Goal: Task Accomplishment & Management: Use online tool/utility

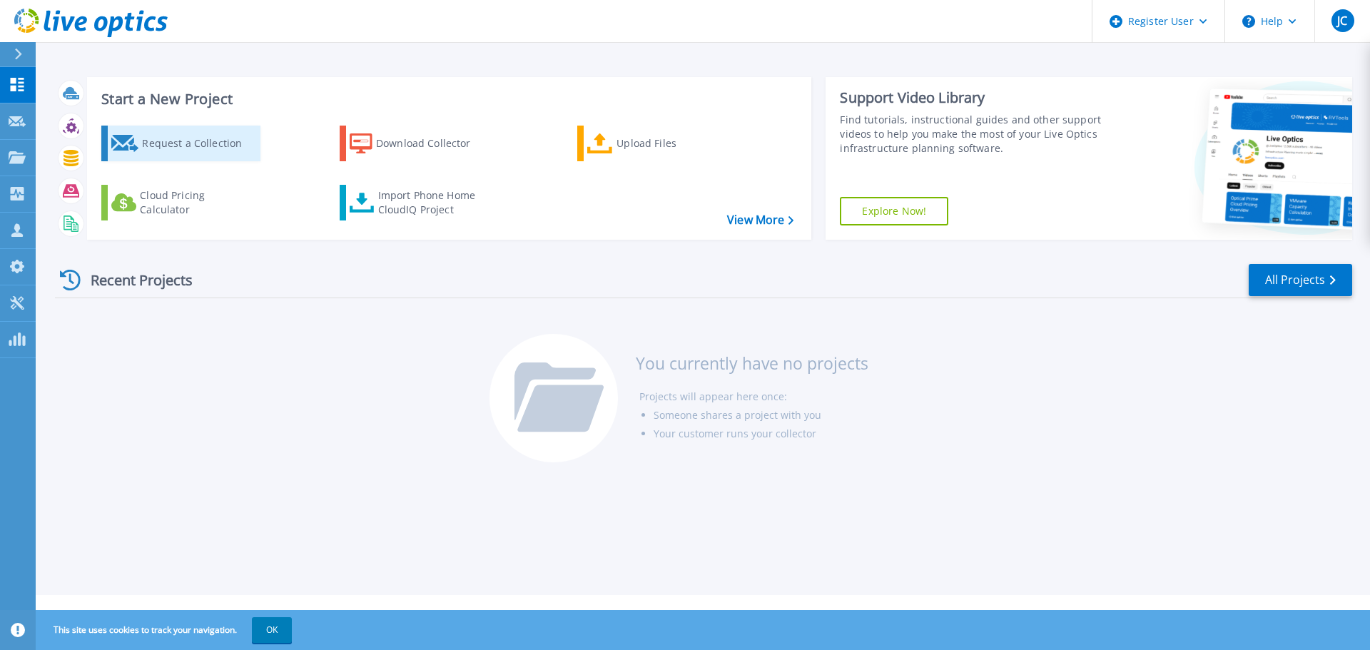
click at [194, 156] on div "Request a Collection" at bounding box center [199, 143] width 114 height 29
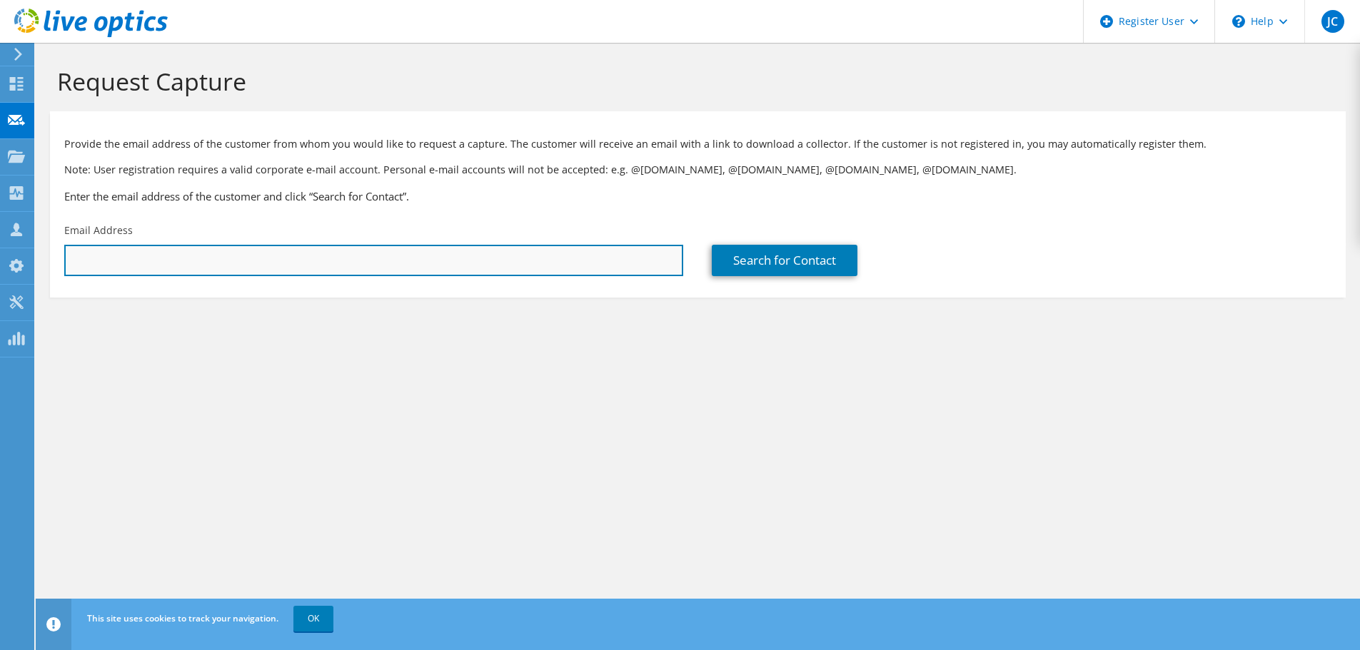
click at [328, 259] on input "text" at bounding box center [373, 260] width 619 height 31
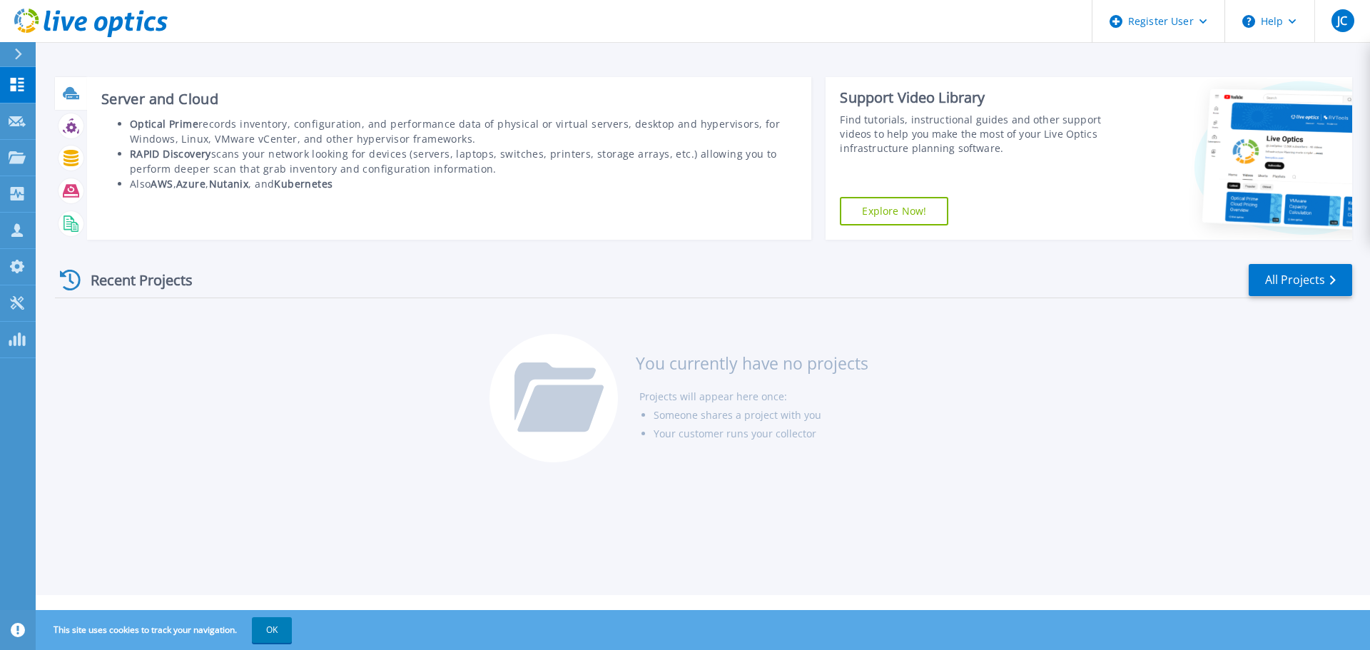
click at [74, 93] on icon at bounding box center [70, 92] width 14 height 11
click at [70, 93] on icon at bounding box center [70, 92] width 14 height 11
click at [210, 103] on h3 "Server and Cloud" at bounding box center [449, 99] width 697 height 16
click at [591, 207] on div "Server and Cloud Optical Prime records inventory, configuration, and performanc…" at bounding box center [449, 158] width 725 height 163
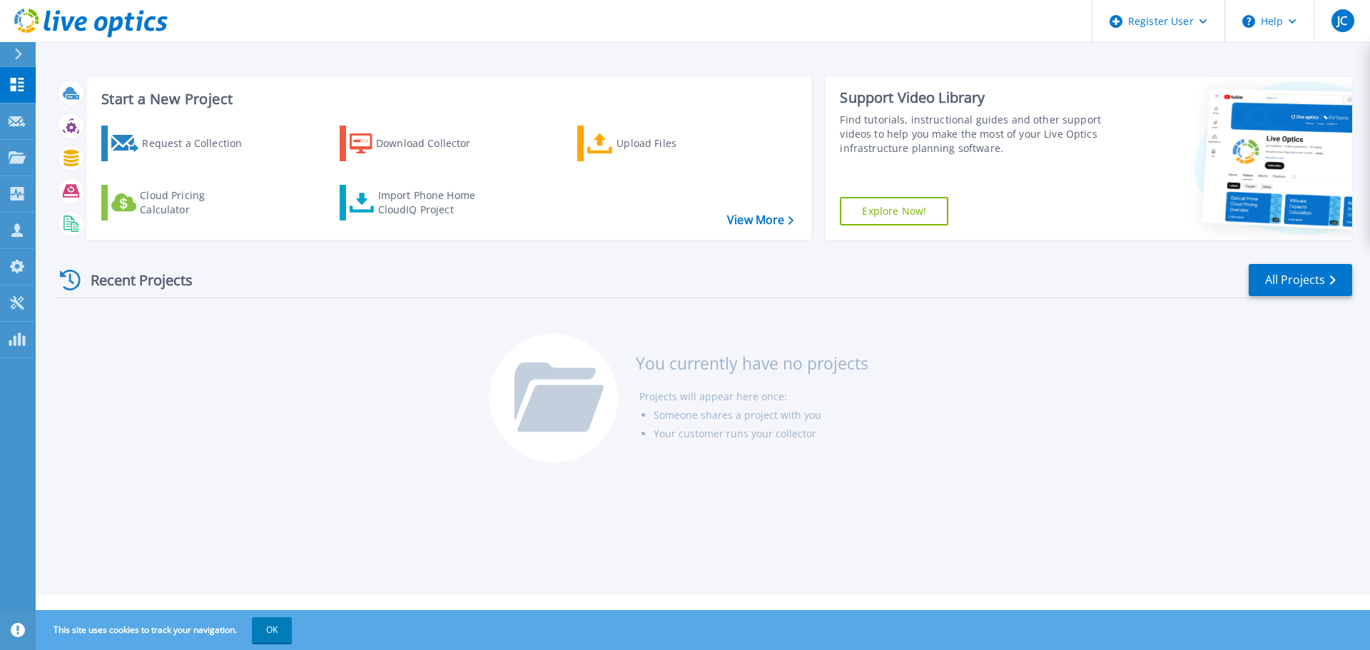
click at [390, 264] on div "Recent Projects All Projects" at bounding box center [704, 281] width 1298 height 36
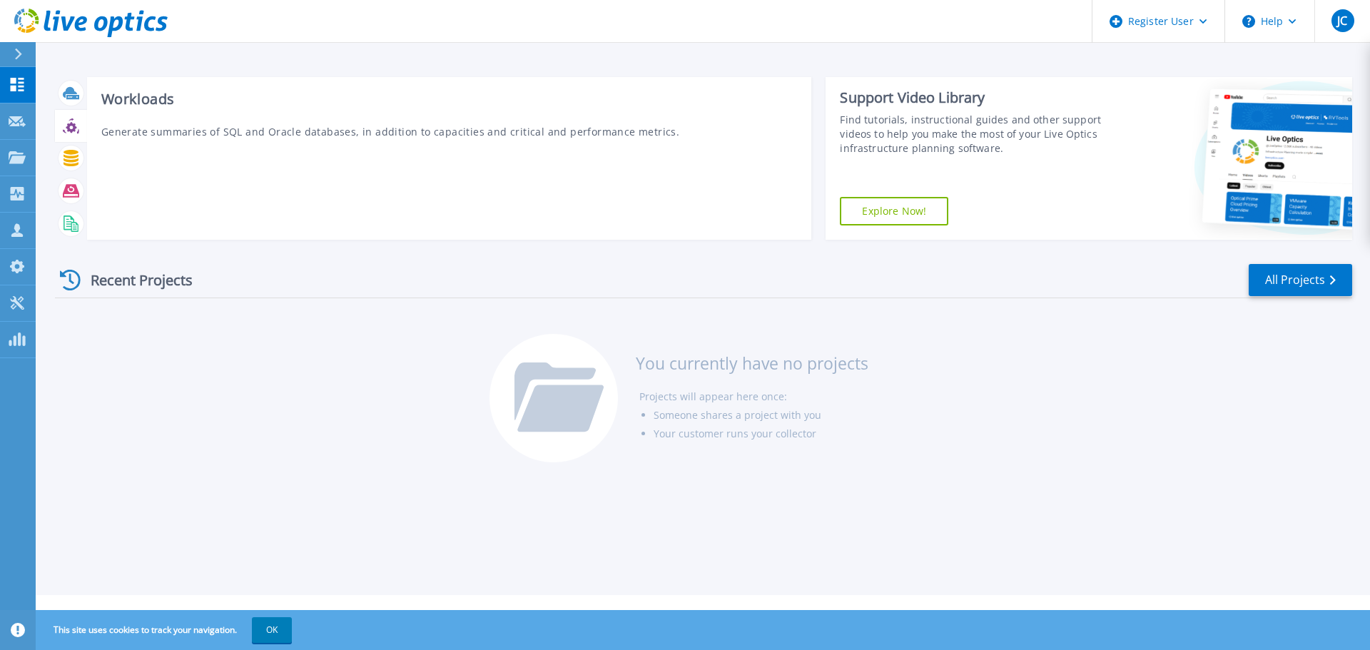
click at [75, 124] on icon at bounding box center [71, 127] width 11 height 11
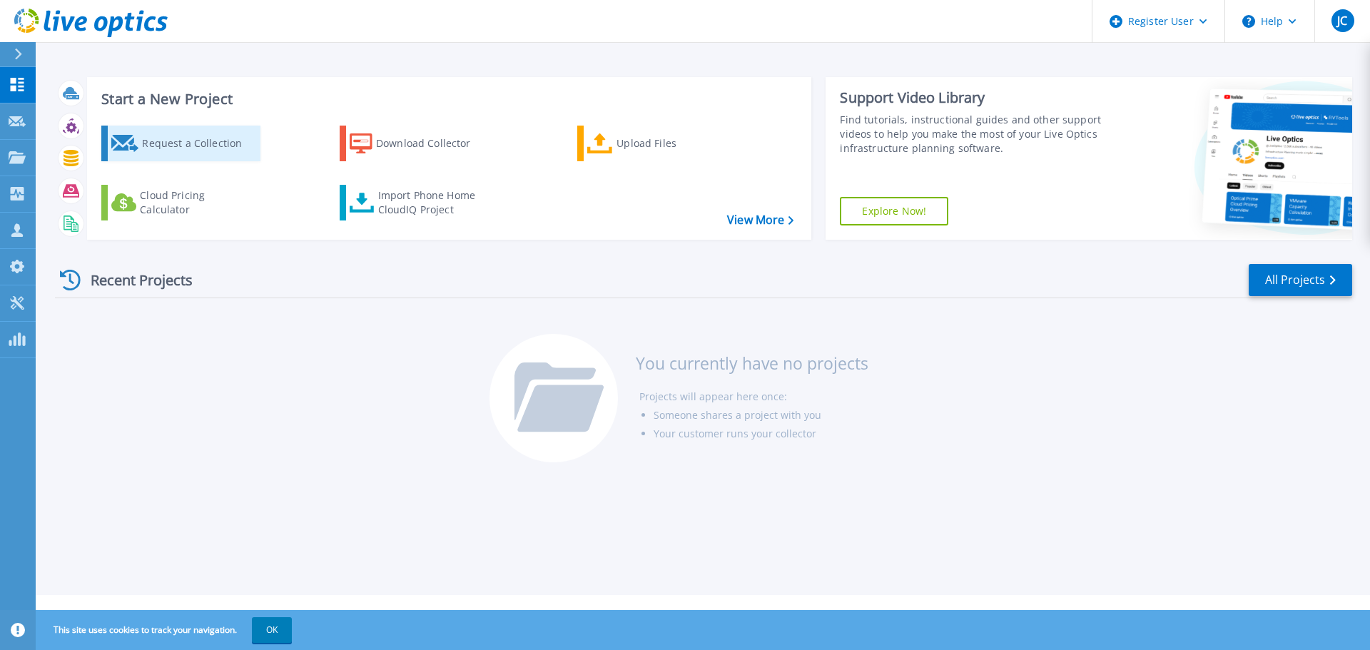
click at [213, 140] on div "Request a Collection" at bounding box center [199, 143] width 114 height 29
